Goal: Go to known website: Go to known website

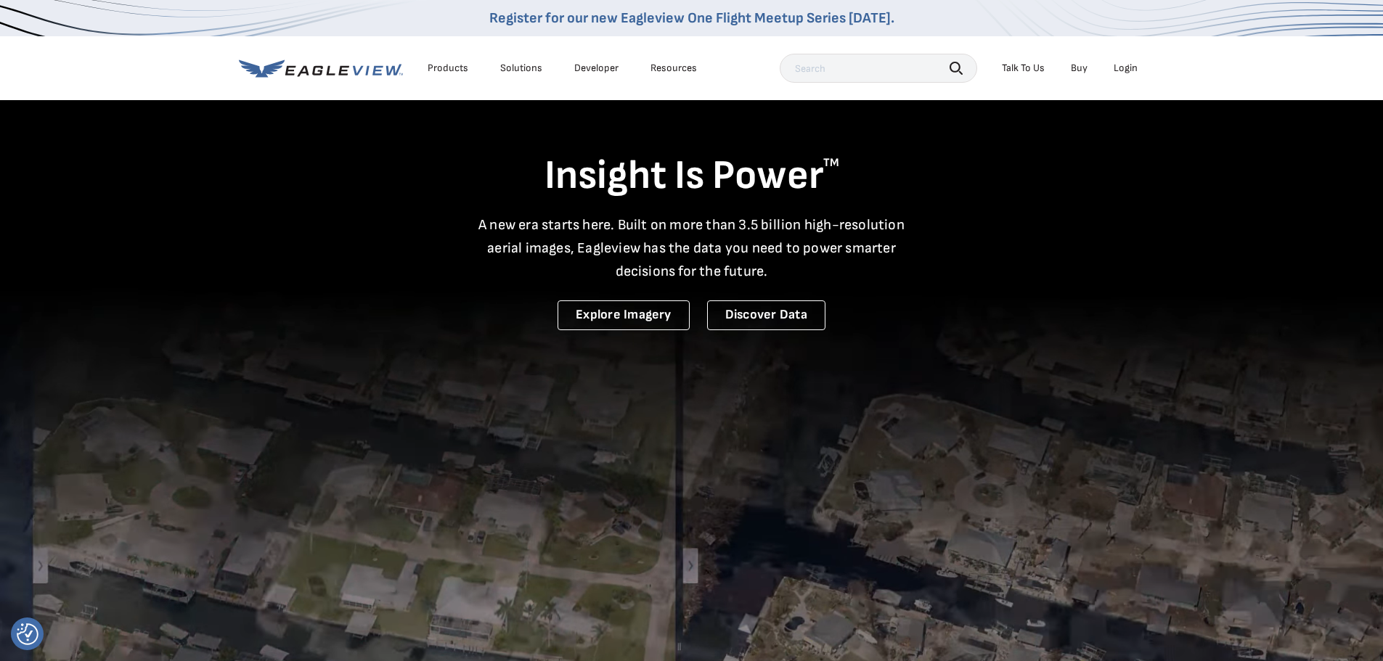
click at [1116, 76] on li "Login" at bounding box center [1125, 68] width 38 height 22
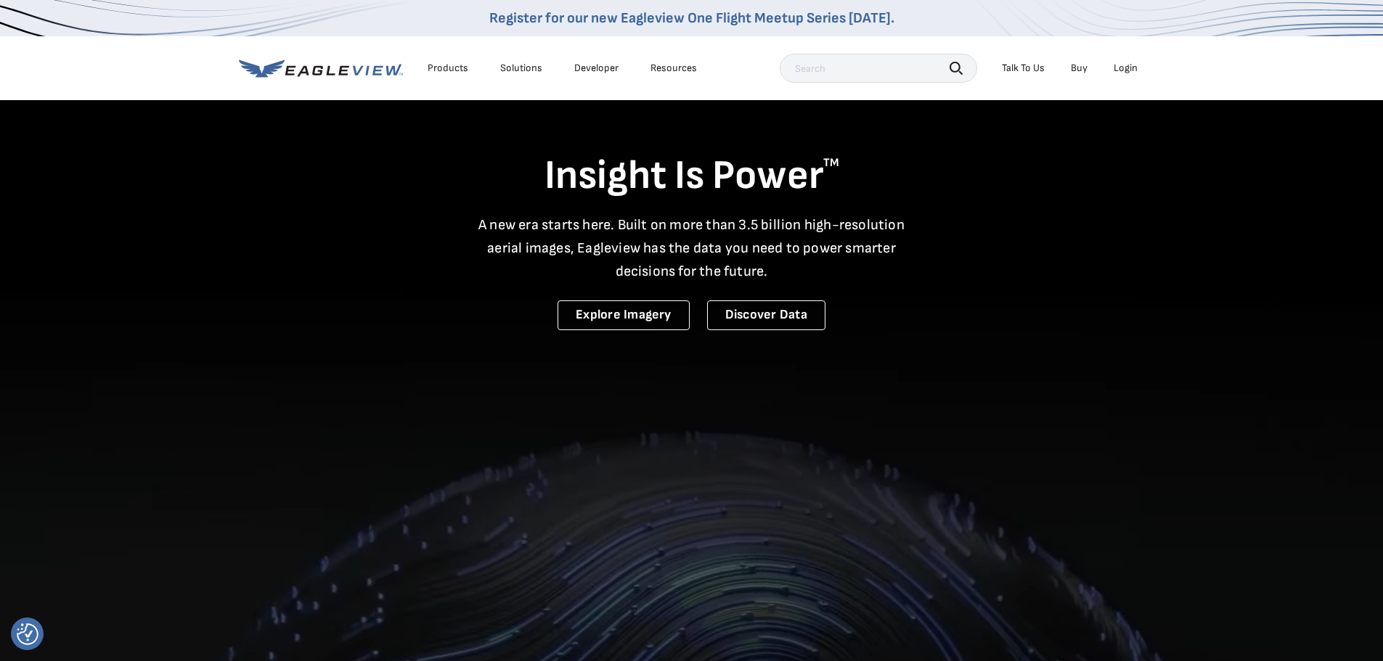
click at [1127, 73] on div "Login" at bounding box center [1125, 68] width 24 height 13
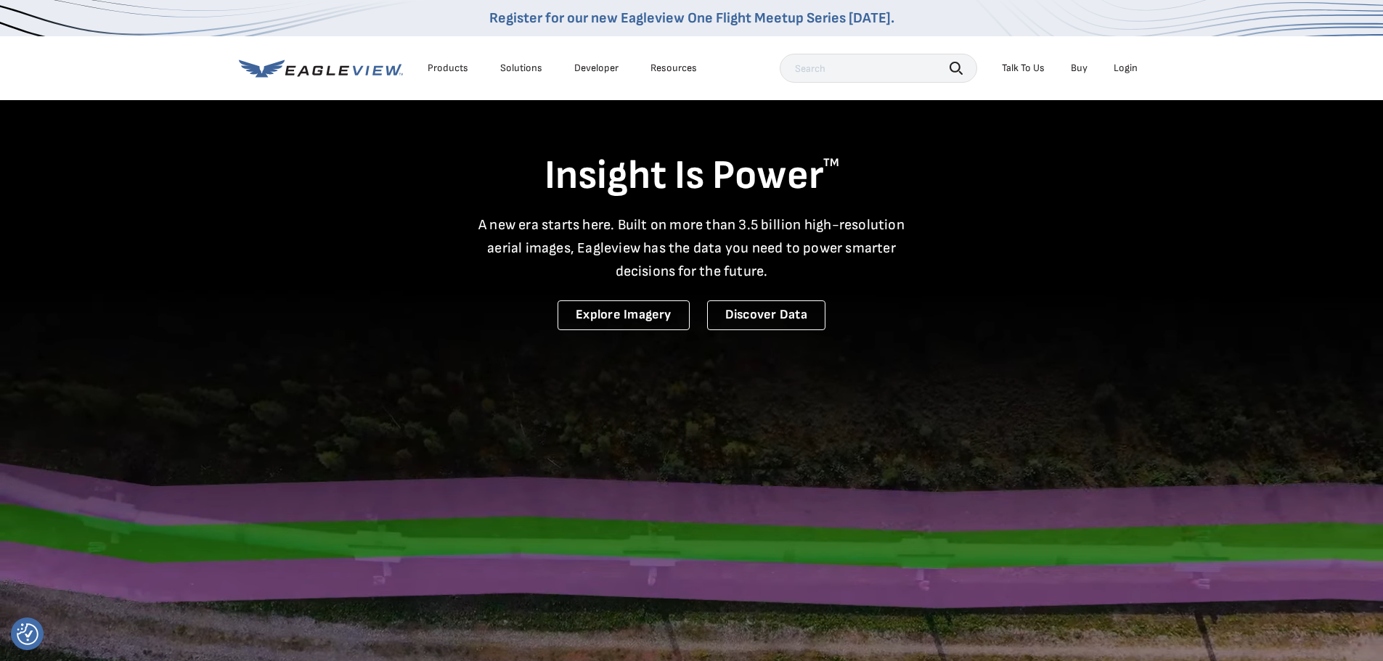
click at [1134, 74] on div "Login" at bounding box center [1125, 68] width 24 height 13
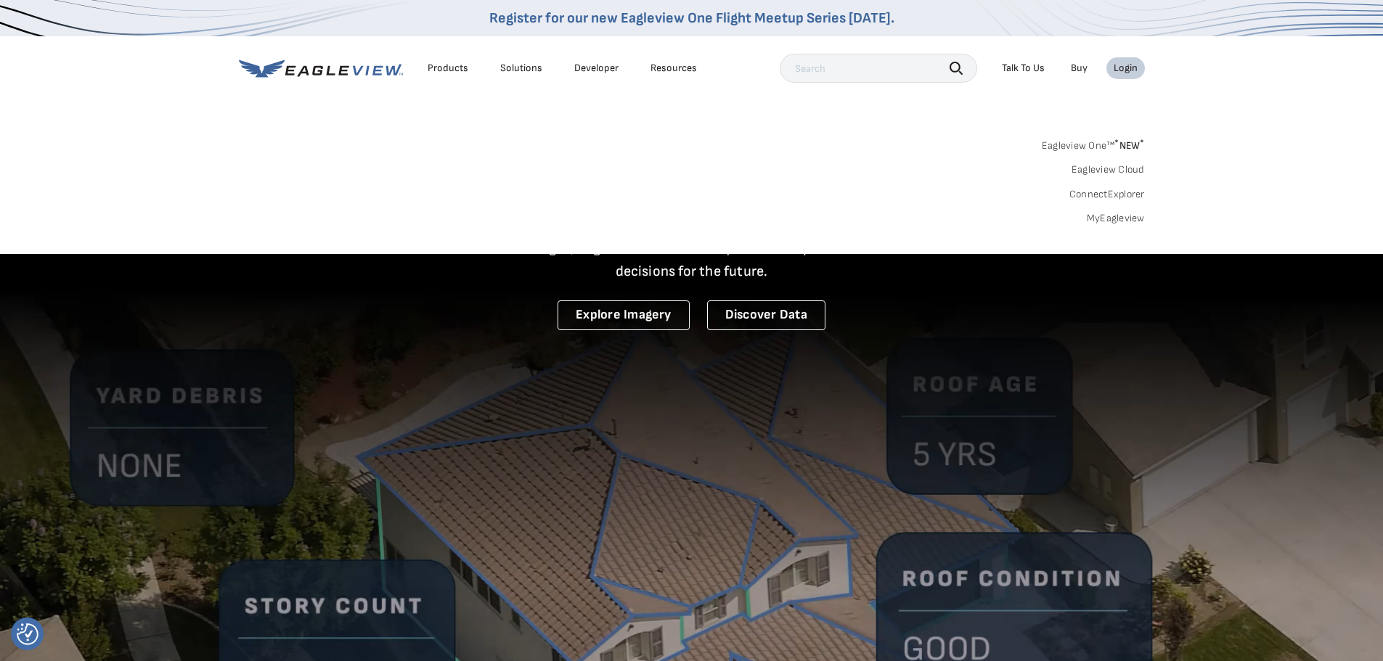
click at [1126, 220] on link "MyEagleview" at bounding box center [1116, 218] width 58 height 13
